Goal: Task Accomplishment & Management: Manage account settings

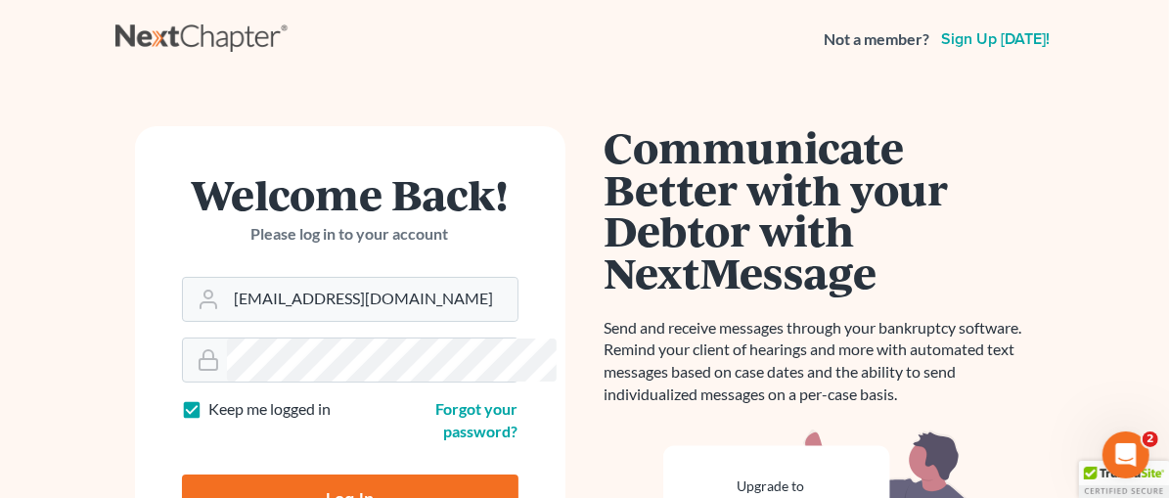
click at [303, 474] on input "Log In" at bounding box center [350, 498] width 337 height 49
type input "Thinking..."
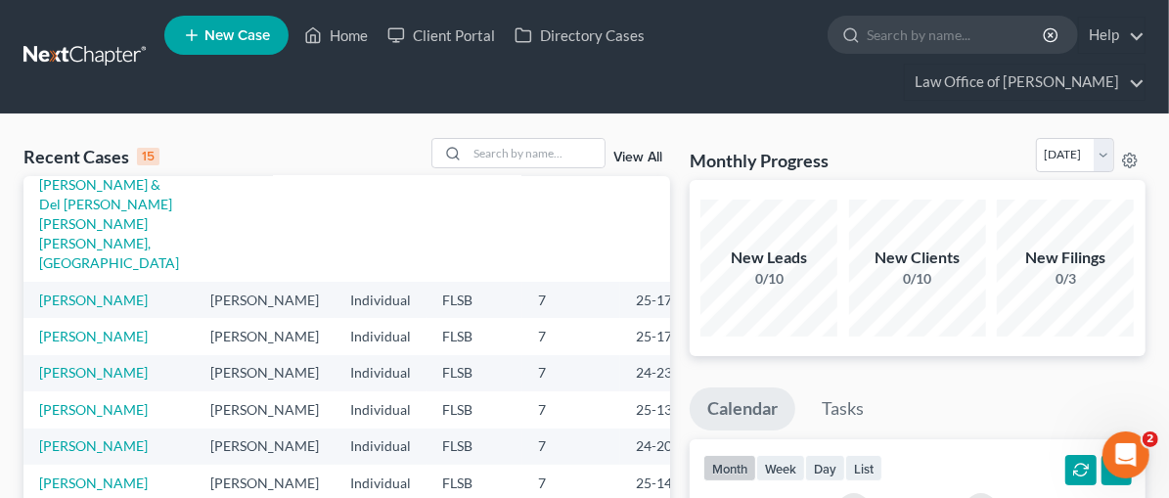
scroll to position [280, 0]
click at [67, 281] on td "Cedeno Velasquez, Juan Jose & Del Valle Sieber de Cedeno, Daricet" at bounding box center [108, 214] width 171 height 134
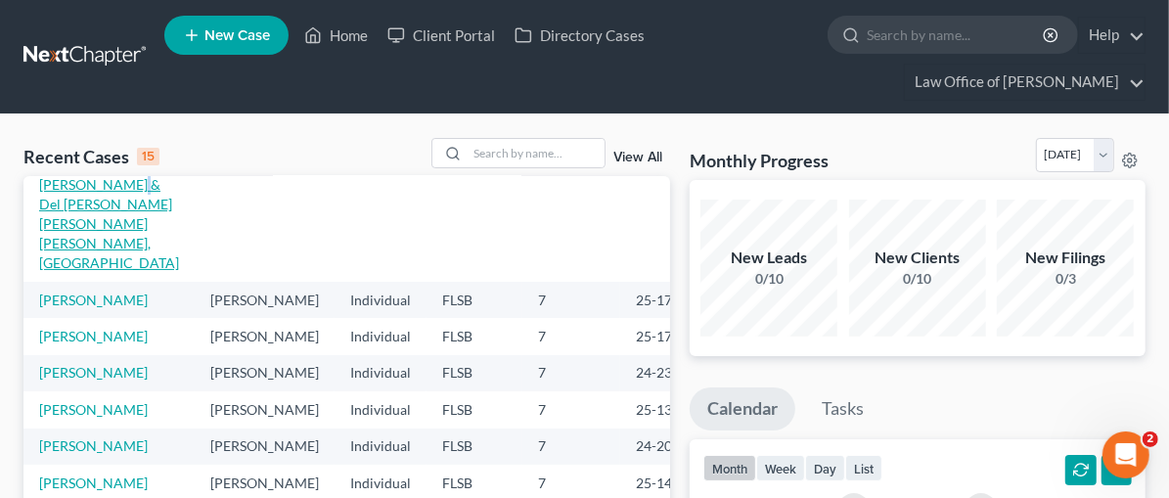
click at [50, 233] on link "Cedeno Velasquez, Juan Jose & Del Valle Sieber de Cedeno, Daricet" at bounding box center [109, 214] width 140 height 114
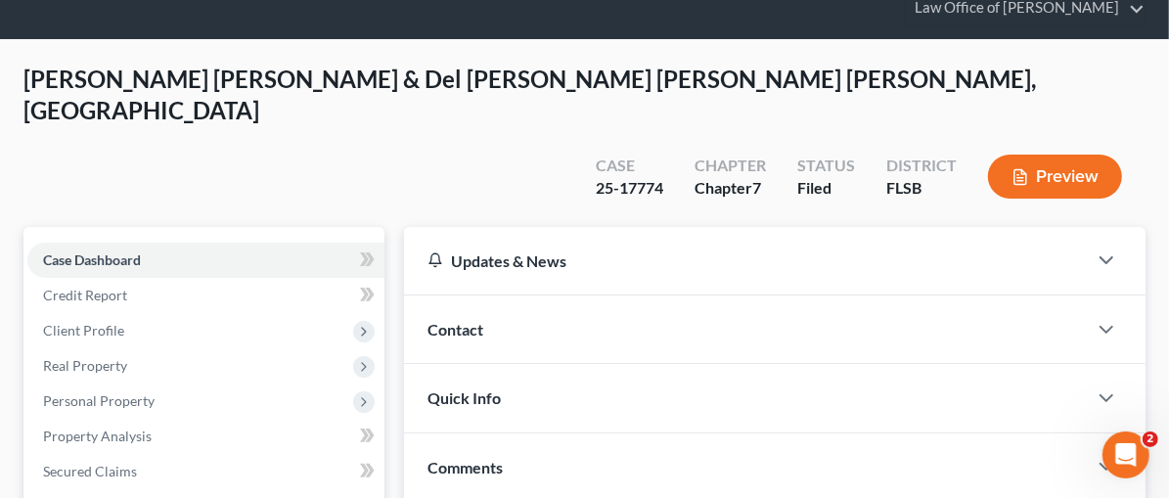
scroll to position [86, 0]
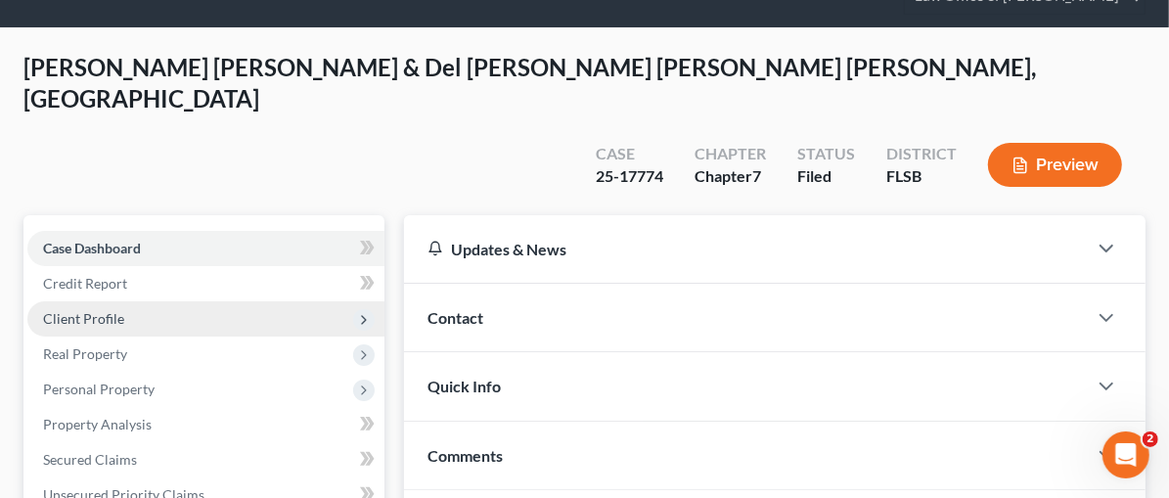
click at [84, 310] on span "Client Profile" at bounding box center [83, 318] width 81 height 17
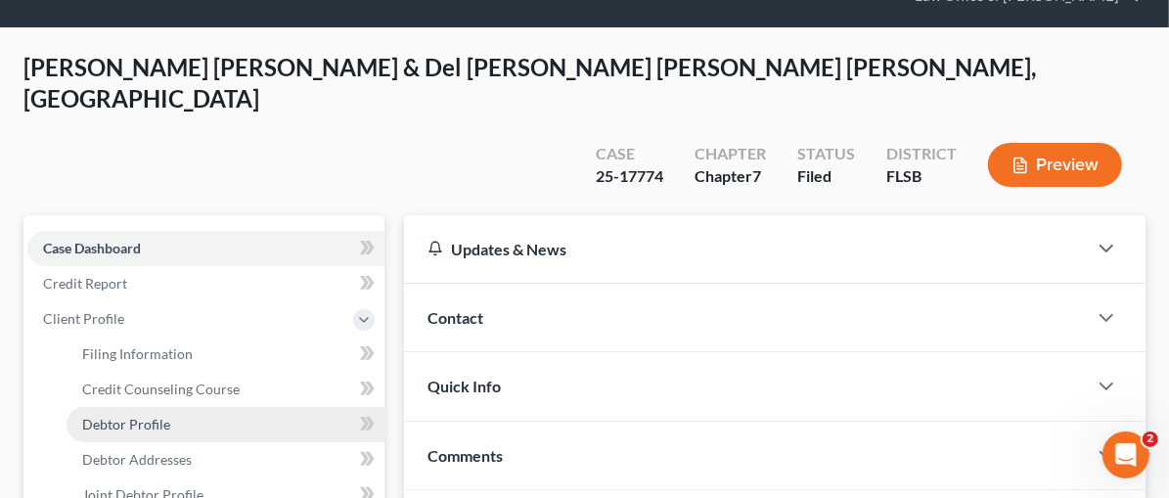
click at [126, 416] on span "Debtor Profile" at bounding box center [126, 424] width 88 height 17
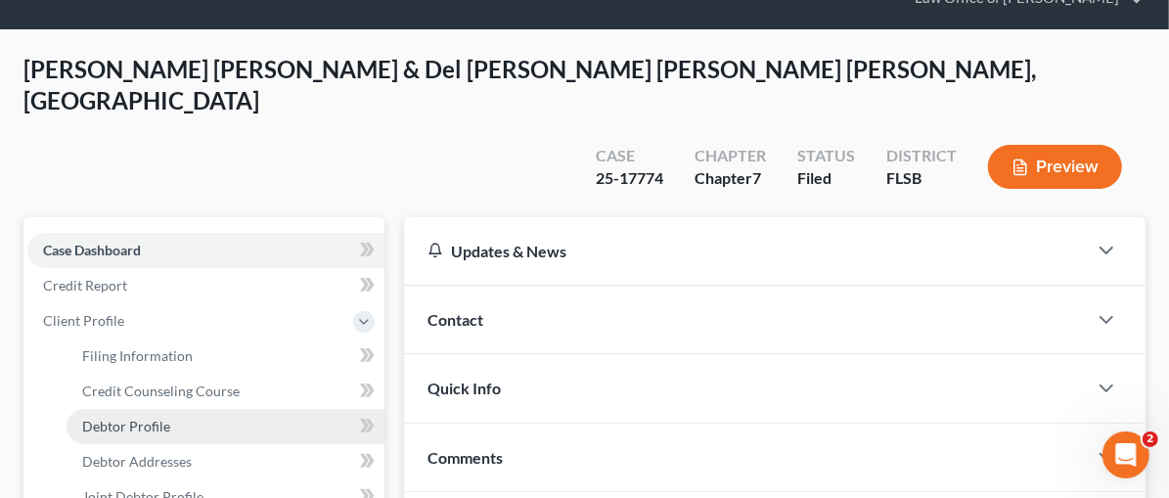
select select "1"
select select "3"
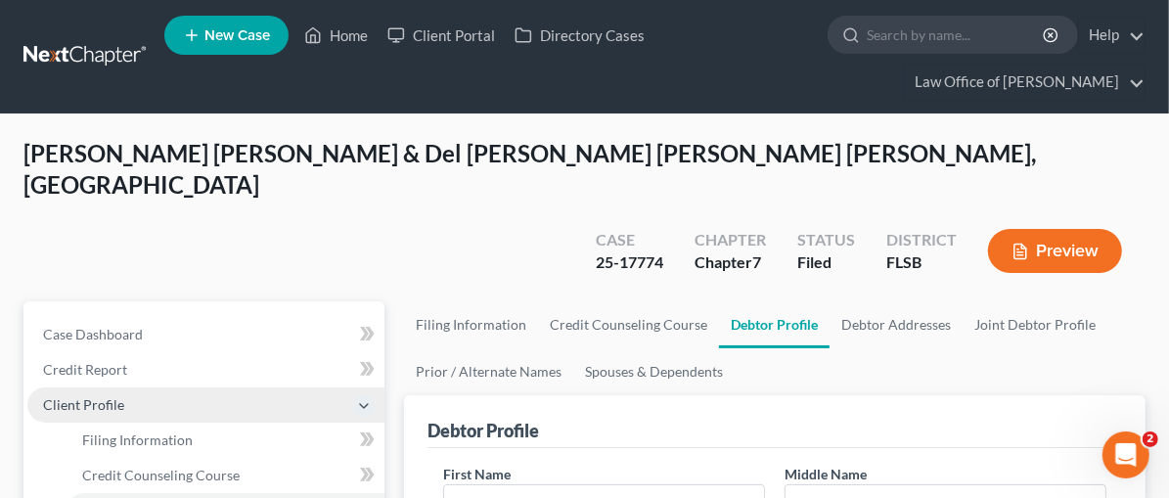
click at [95, 396] on span "Client Profile" at bounding box center [83, 404] width 81 height 17
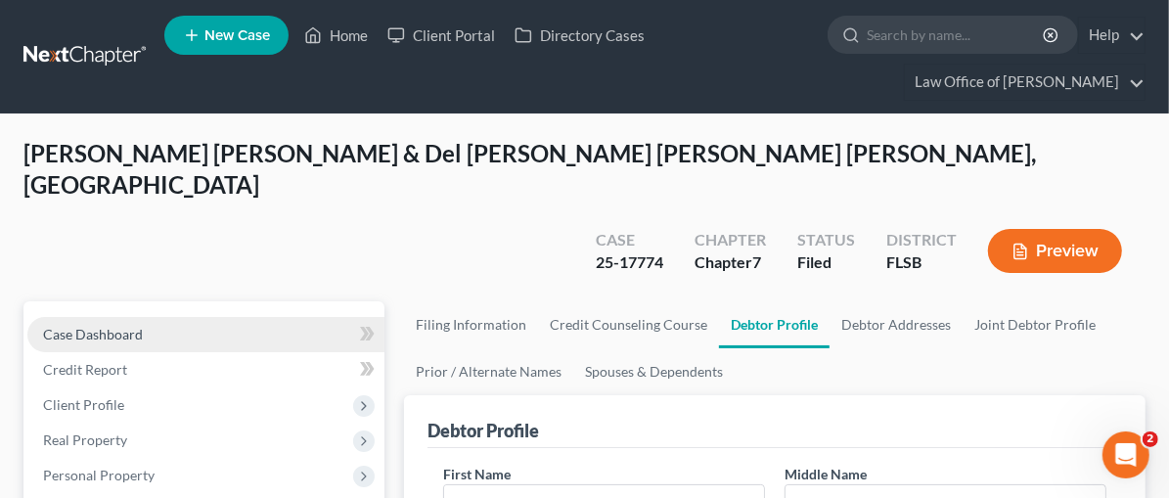
click at [107, 326] on span "Case Dashboard" at bounding box center [93, 334] width 100 height 17
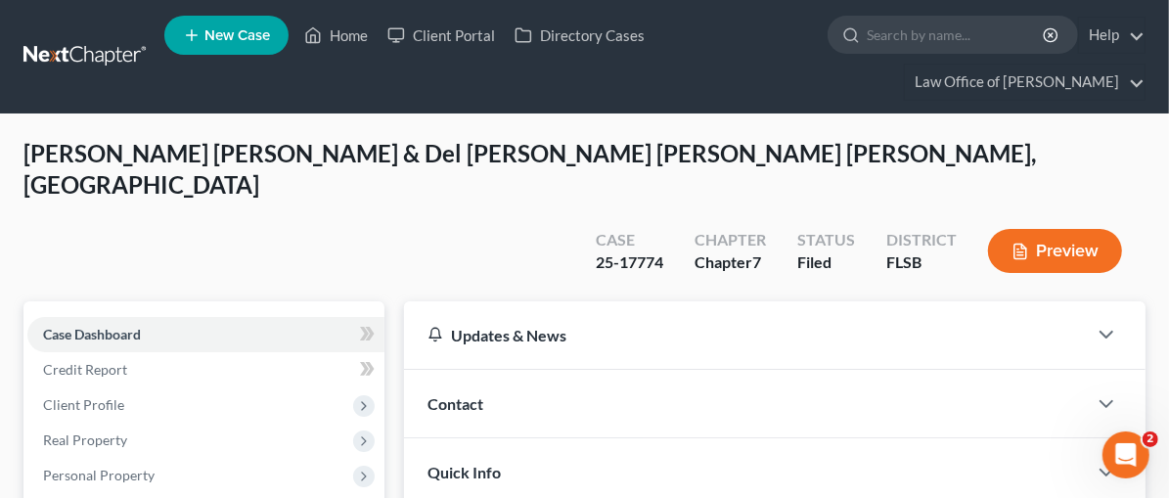
click at [467, 370] on div "Contact" at bounding box center [745, 404] width 683 height 68
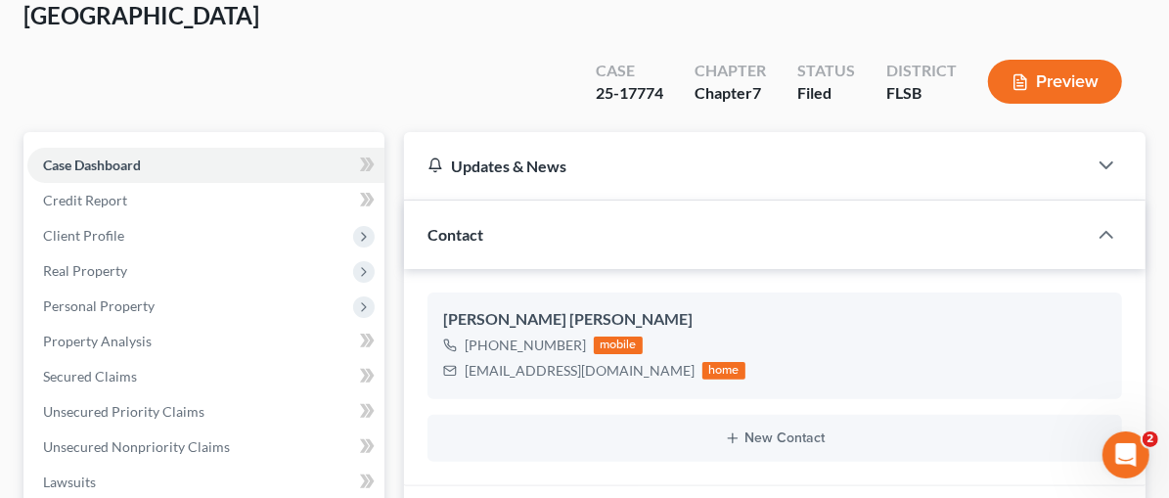
scroll to position [176, 0]
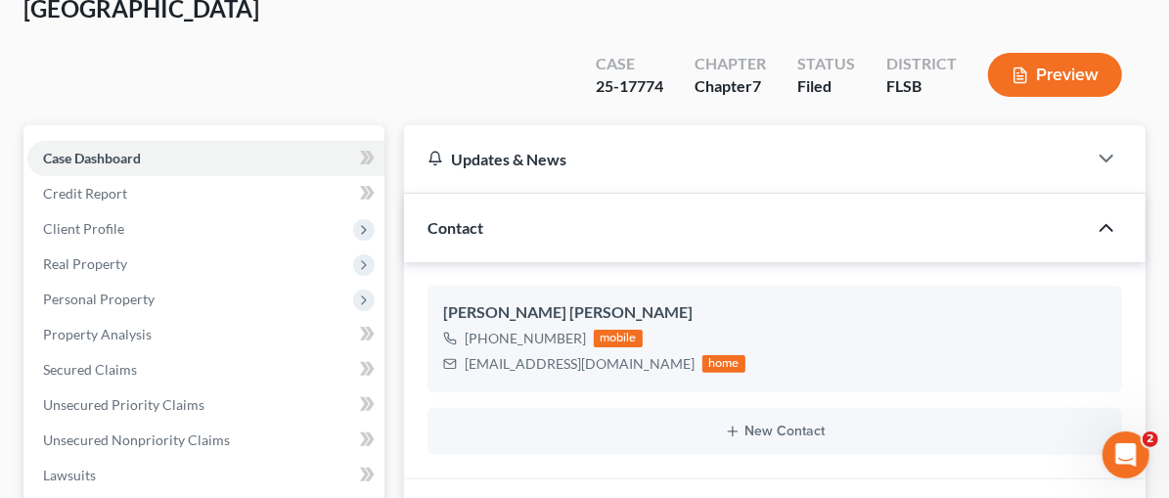
click at [1095, 216] on icon "button" at bounding box center [1106, 227] width 23 height 23
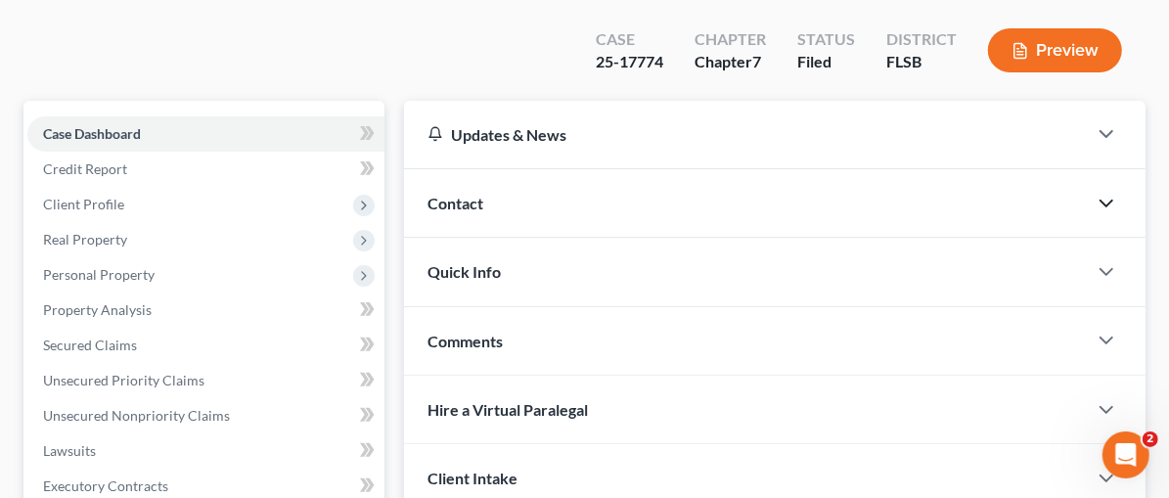
scroll to position [162, 0]
